Goal: Task Accomplishment & Management: Manage account settings

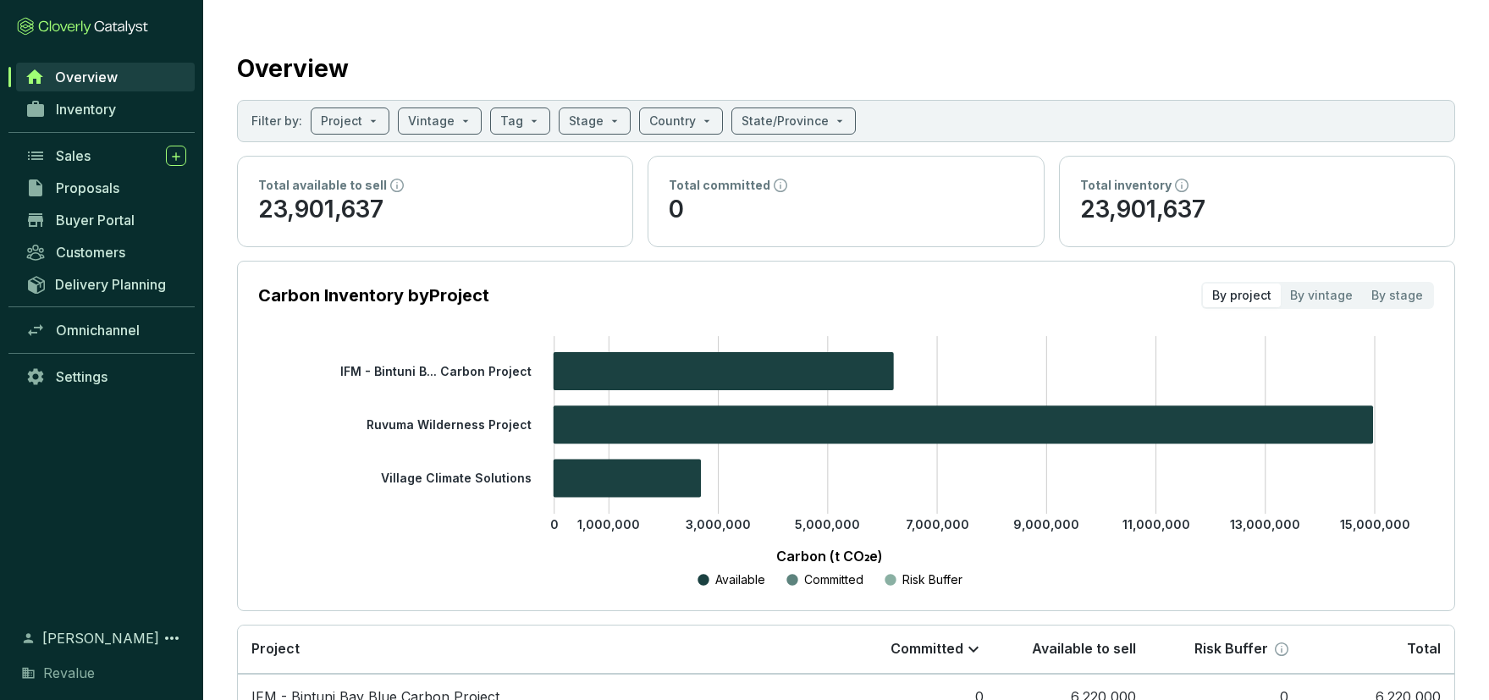
scroll to position [49, 0]
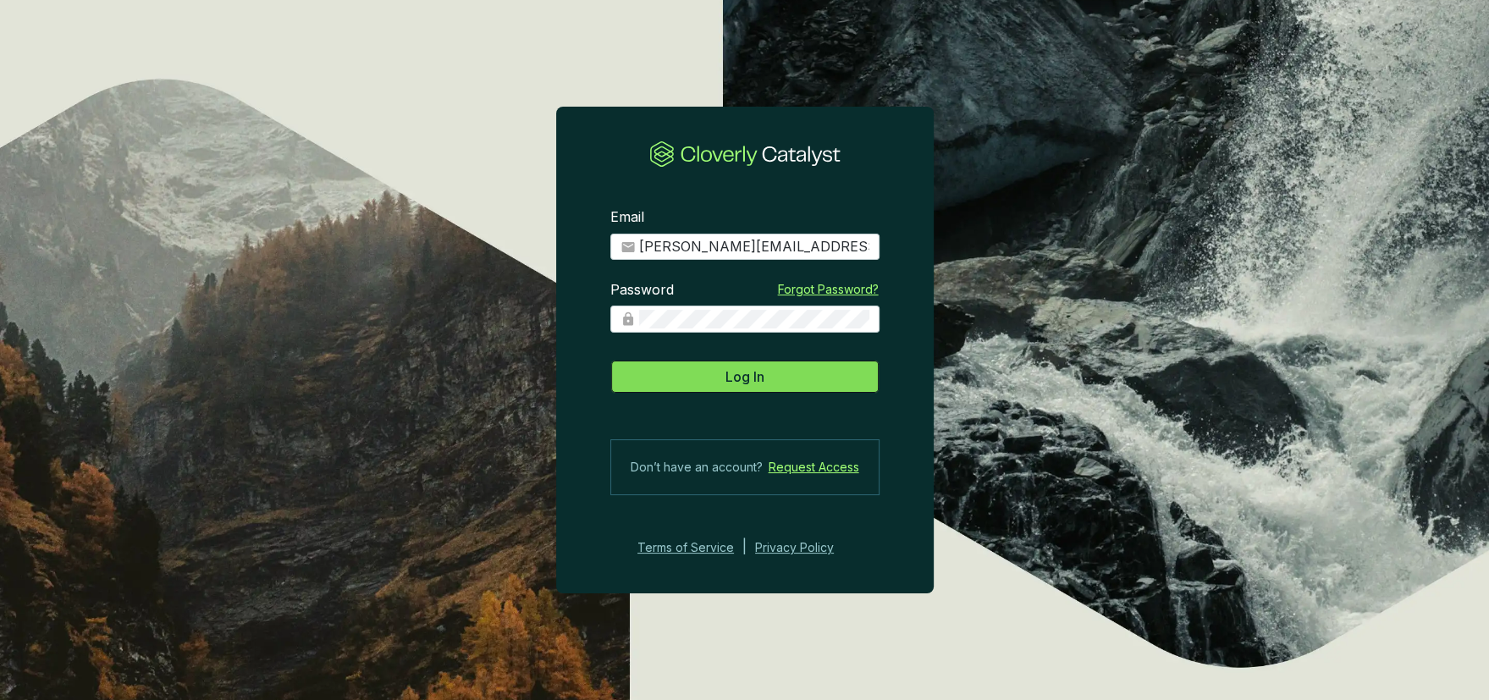
click at [741, 379] on span "Log In" at bounding box center [744, 377] width 39 height 20
